Goal: Complete application form

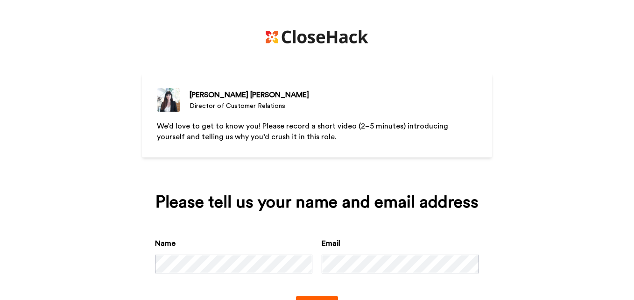
scroll to position [41, 0]
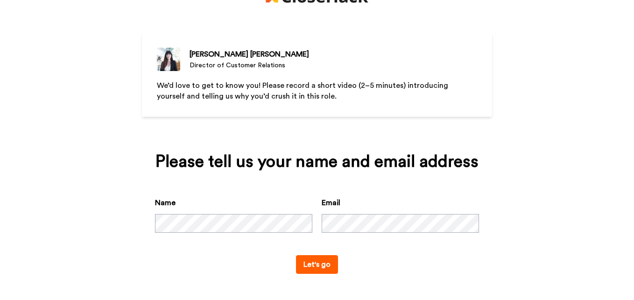
click at [318, 263] on button "Let's go" at bounding box center [317, 264] width 42 height 19
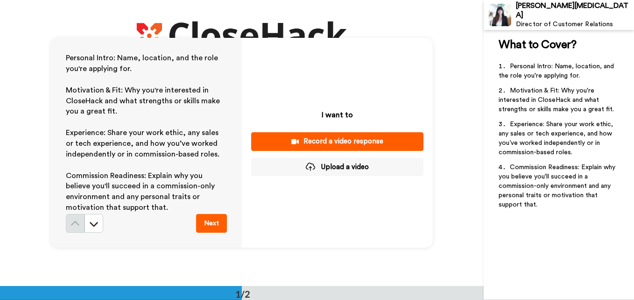
click at [212, 221] on button "Next" at bounding box center [211, 223] width 31 height 19
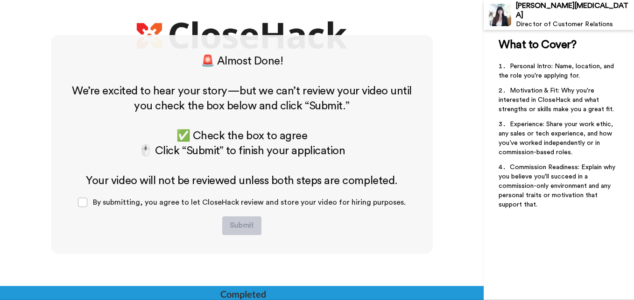
scroll to position [252, 0]
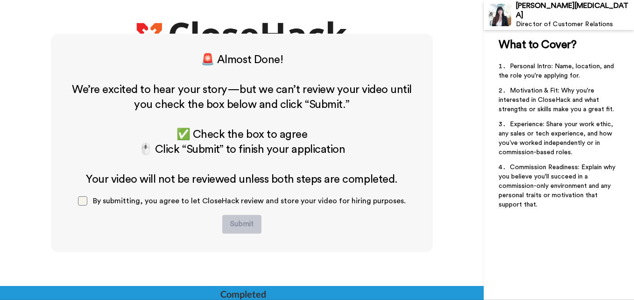
click at [85, 202] on span at bounding box center [82, 200] width 9 height 9
click at [91, 200] on div "By submitting, you agree to let CloseHack review and store your video for hirin…" at bounding box center [242, 201] width 343 height 28
click at [86, 200] on span at bounding box center [82, 200] width 9 height 9
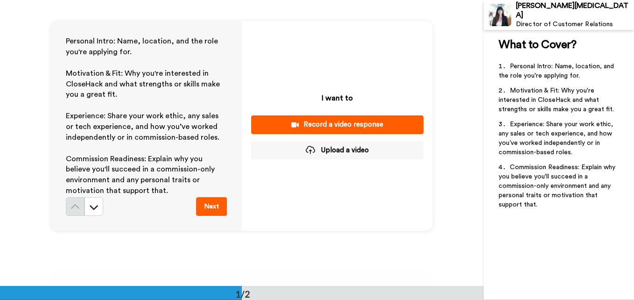
scroll to position [0, 0]
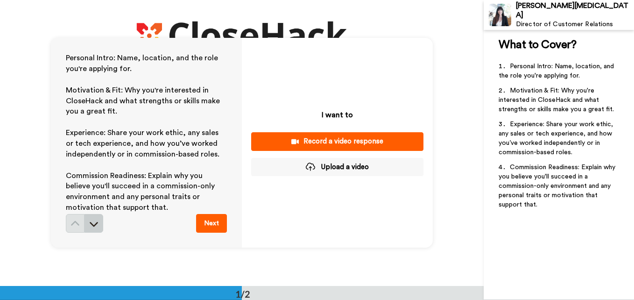
click at [95, 225] on icon at bounding box center [93, 223] width 9 height 9
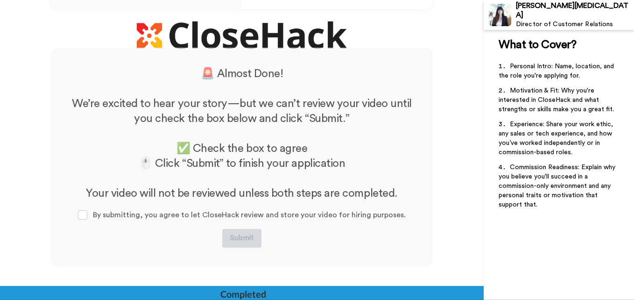
scroll to position [252, 0]
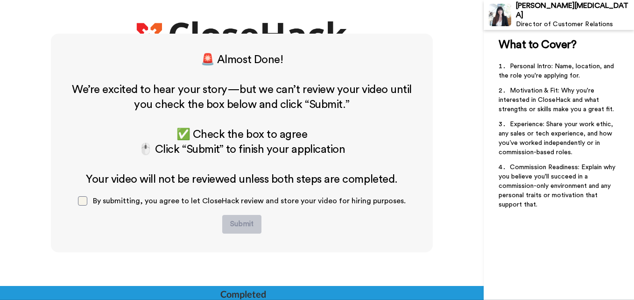
click at [86, 201] on span at bounding box center [82, 200] width 9 height 9
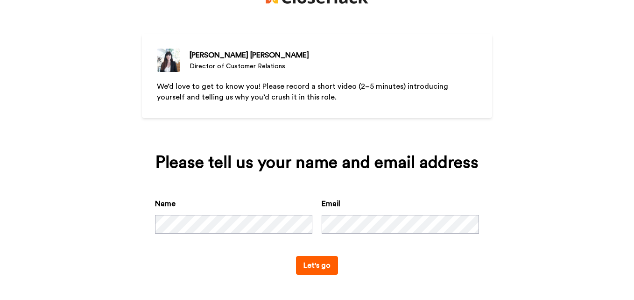
scroll to position [41, 0]
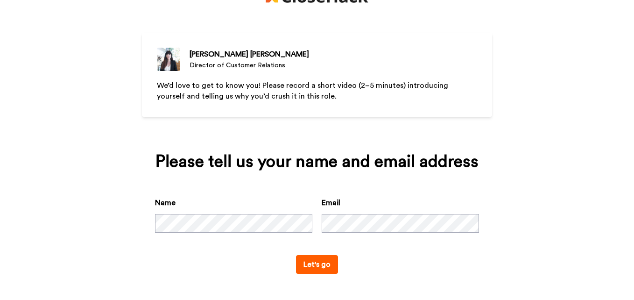
click at [314, 261] on button "Let's go" at bounding box center [317, 264] width 42 height 19
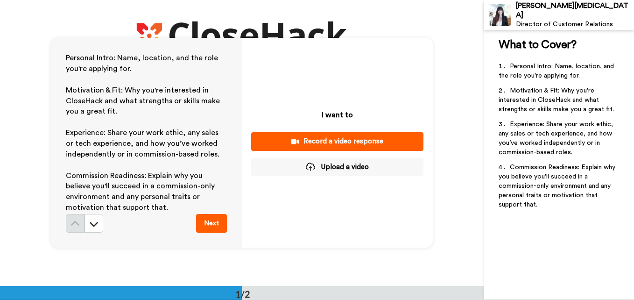
click at [211, 222] on button "Next" at bounding box center [211, 223] width 31 height 19
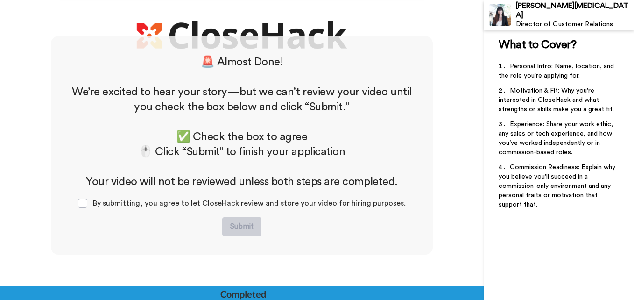
scroll to position [252, 0]
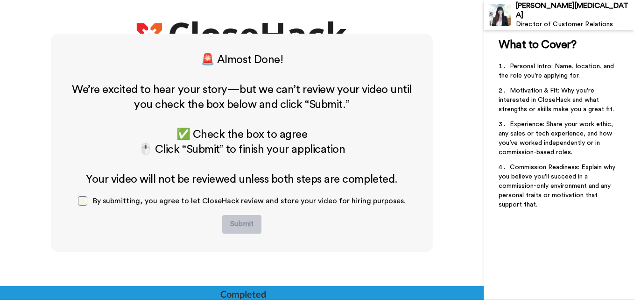
click at [87, 203] on span at bounding box center [82, 200] width 9 height 9
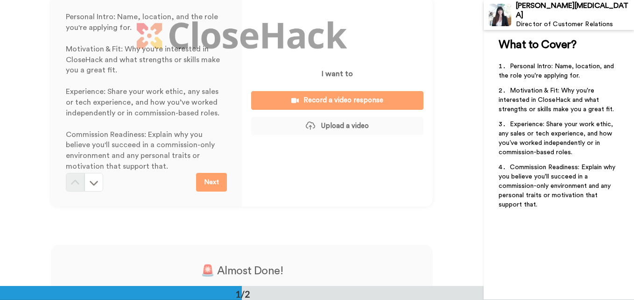
scroll to position [39, 0]
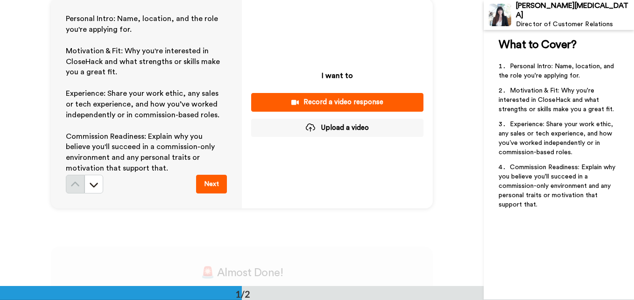
click at [347, 130] on button "Upload a video" at bounding box center [337, 128] width 172 height 18
click at [332, 100] on div "Record a video response" at bounding box center [337, 102] width 157 height 10
